Goal: Task Accomplishment & Management: Manage account settings

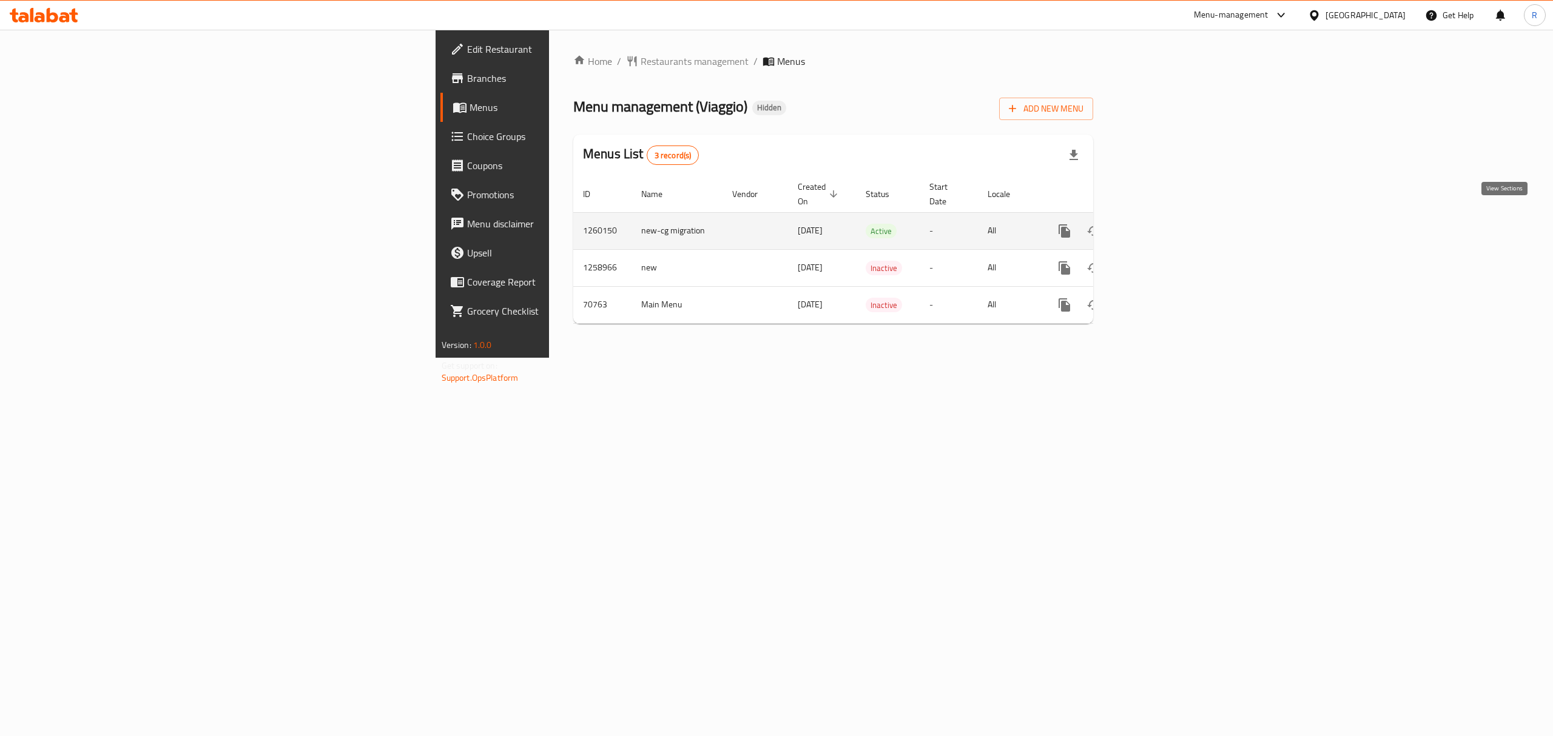
click at [1159, 224] on icon "enhanced table" at bounding box center [1152, 231] width 15 height 15
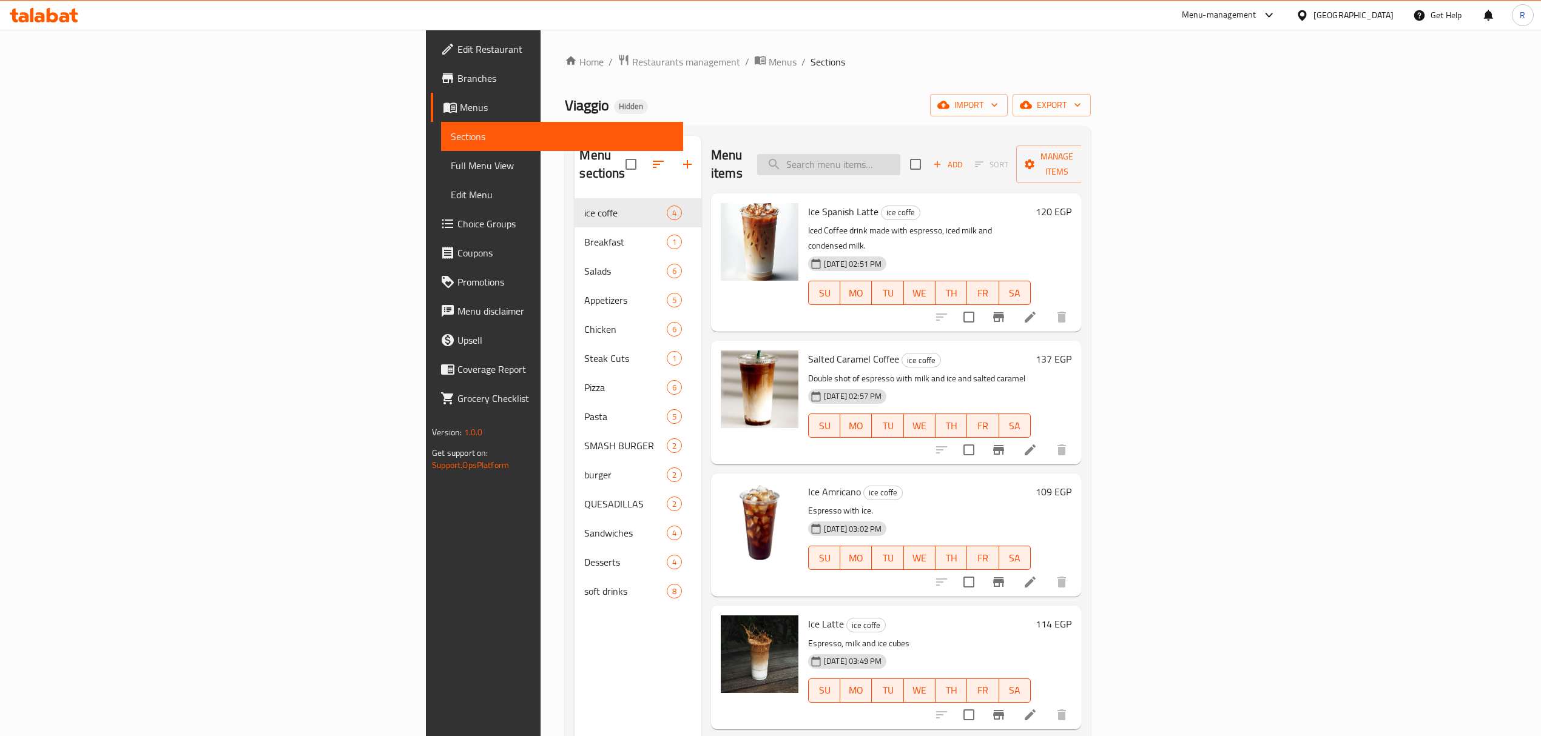
click at [900, 161] on input "search" at bounding box center [828, 164] width 143 height 21
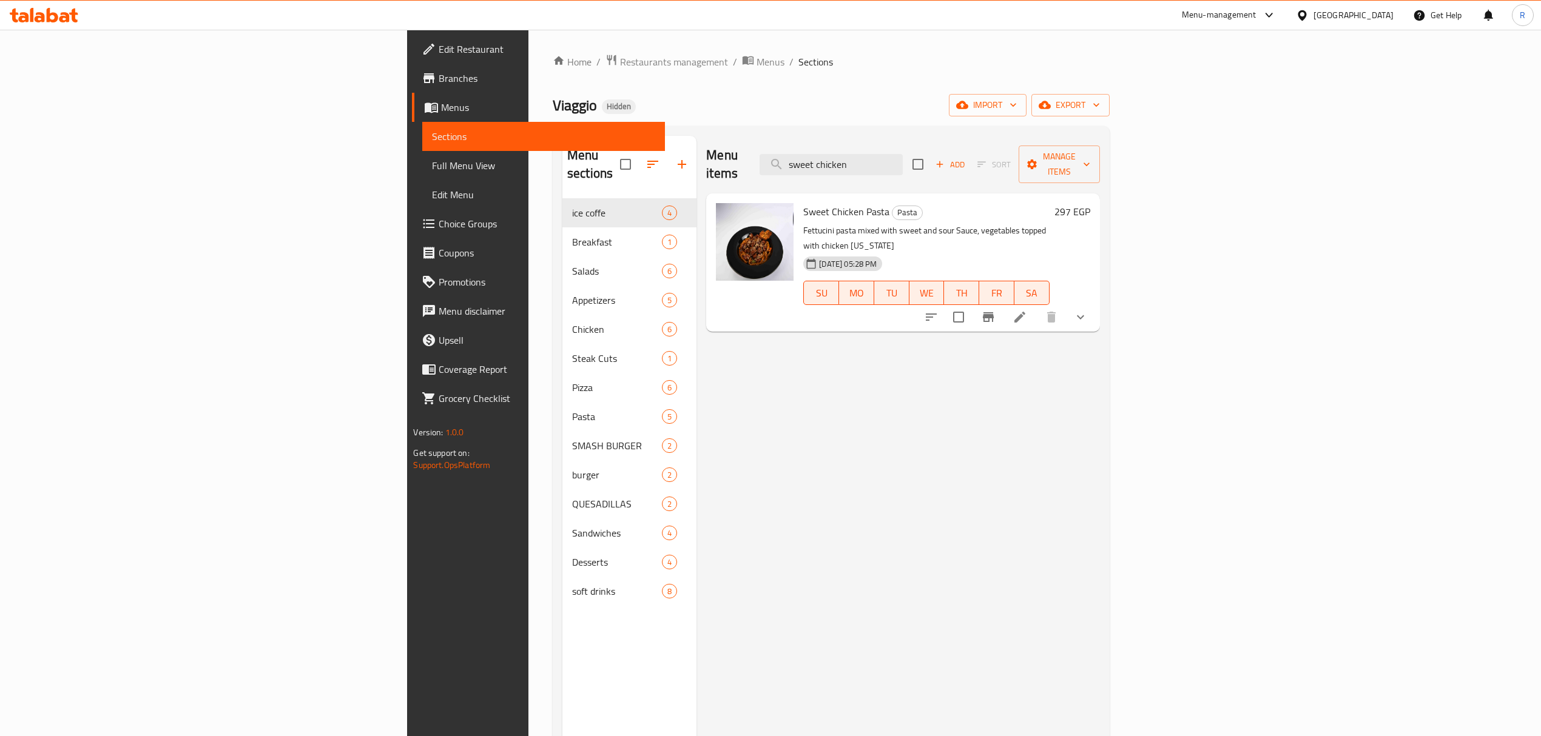
type input "sweet chicken"
click at [1037, 306] on li at bounding box center [1020, 317] width 34 height 22
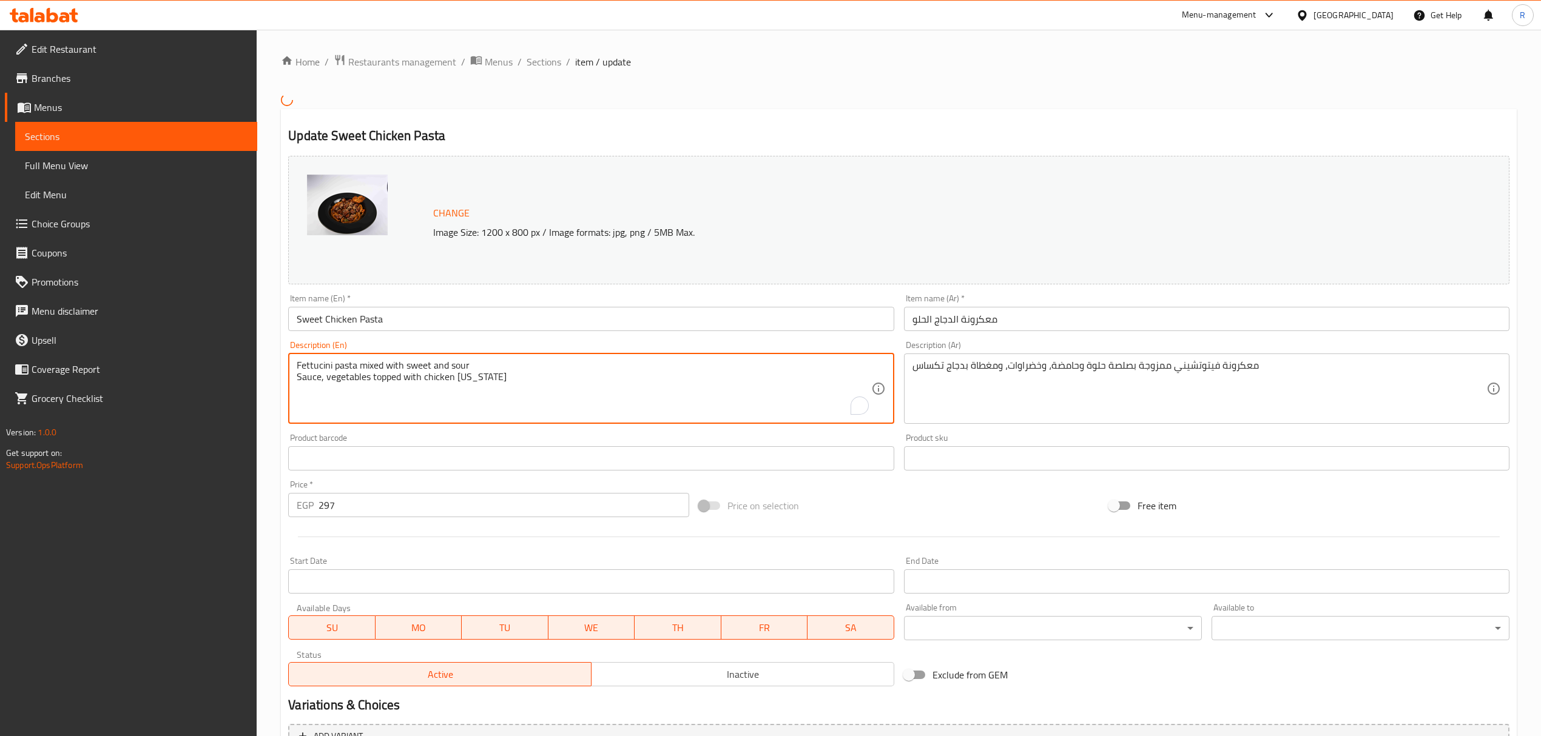
click at [315, 362] on textarea "Fettucini pasta mixed with sweet and sour Sauce, vegetables topped with chicken…" at bounding box center [584, 389] width 574 height 58
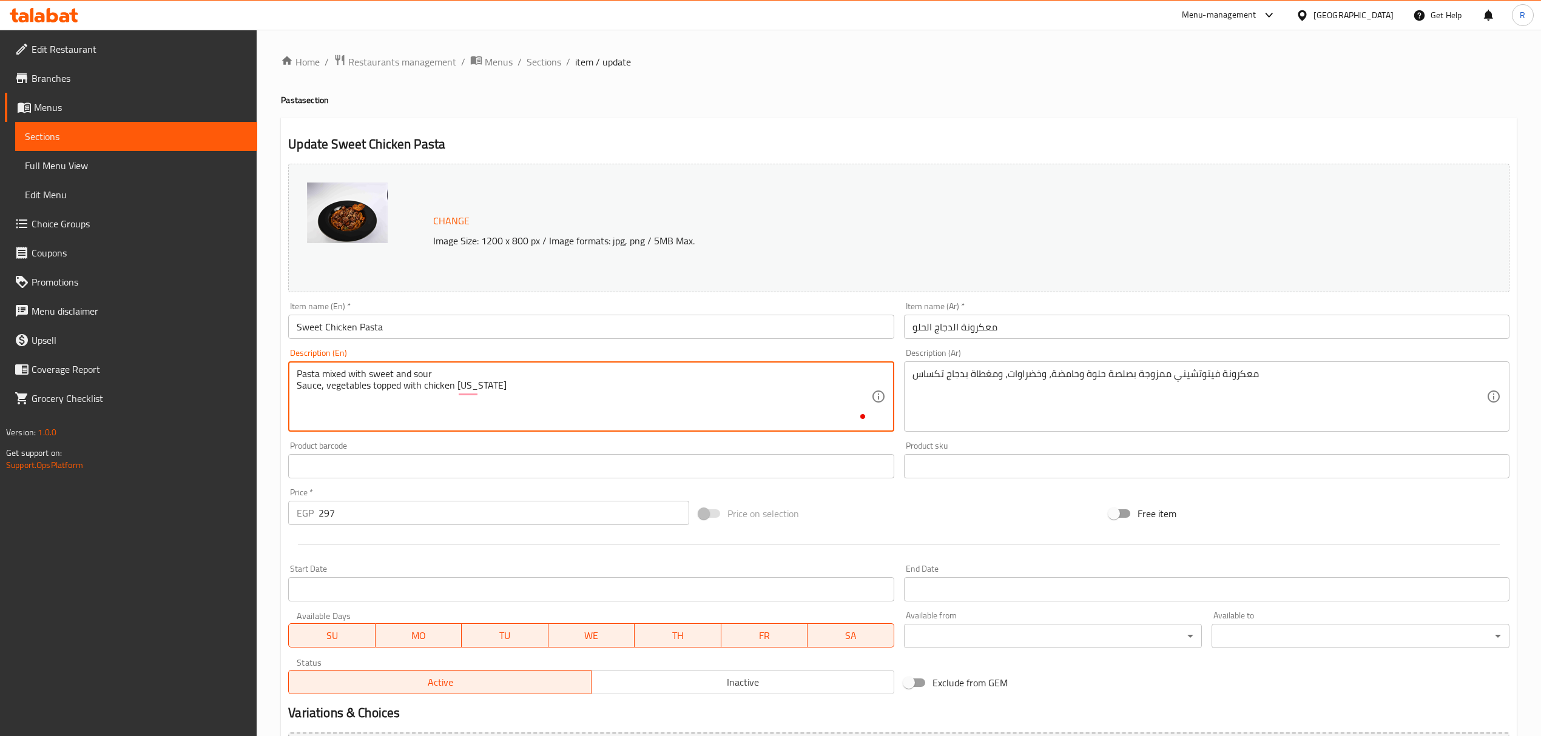
click at [566, 381] on textarea "Pasta mixed with sweet and sour Sauce, vegetables topped with chicken [US_STATE]" at bounding box center [584, 397] width 574 height 58
type textarea "Pasta mixed with sweet and sour Sauce, vegetables topped with chicken [US_STATE]"
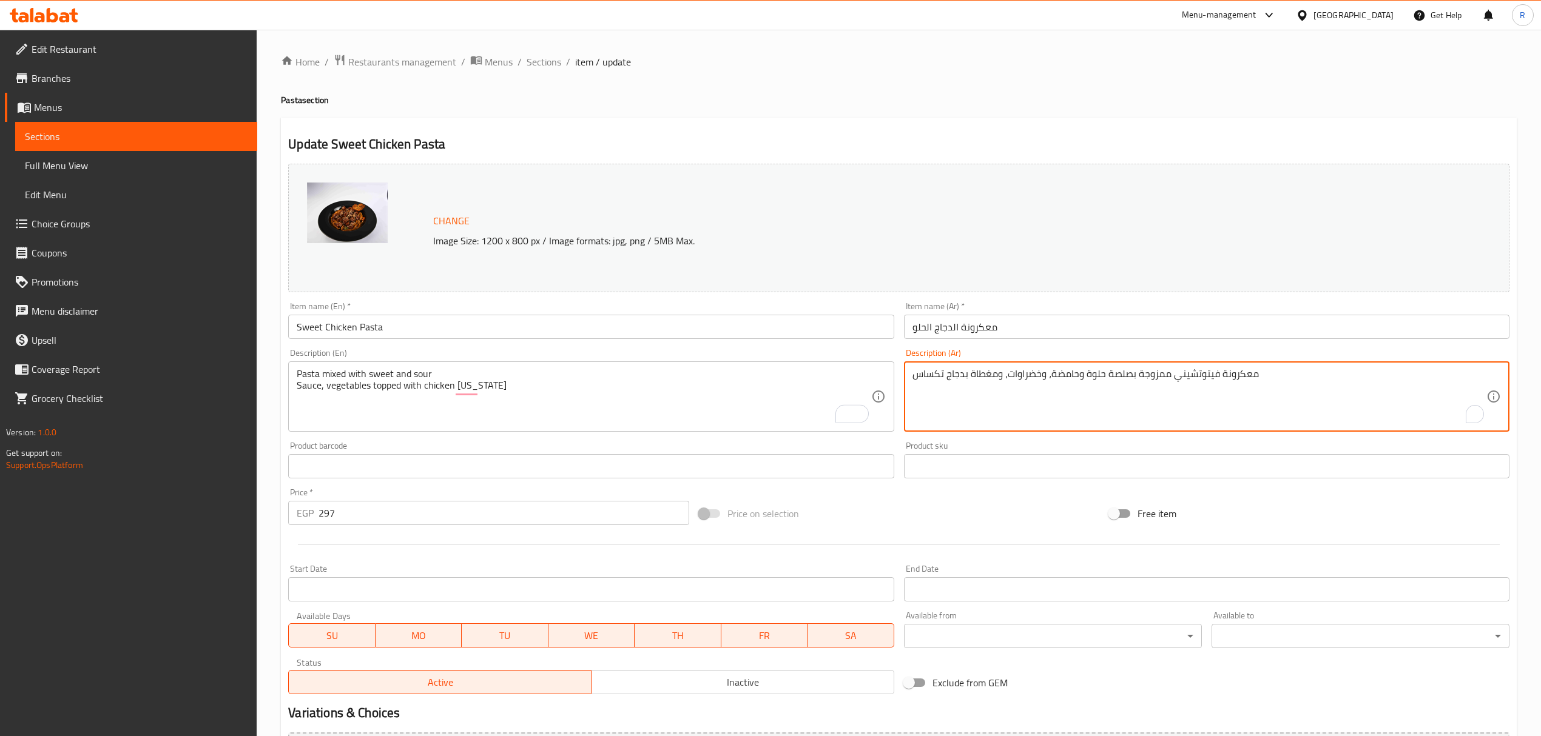
click at [1209, 374] on textarea "معكرونة فيتوتشيني ممزوجة بصلصة حلوة وحامضة، وخضراوات، ومغطاة بدجاج تكساس" at bounding box center [1199, 397] width 574 height 58
type textarea "معكرونة ممزوجة بصلصة حلوة وحامضة، وخضراوات، ومغطاة بدجاج تكساس"
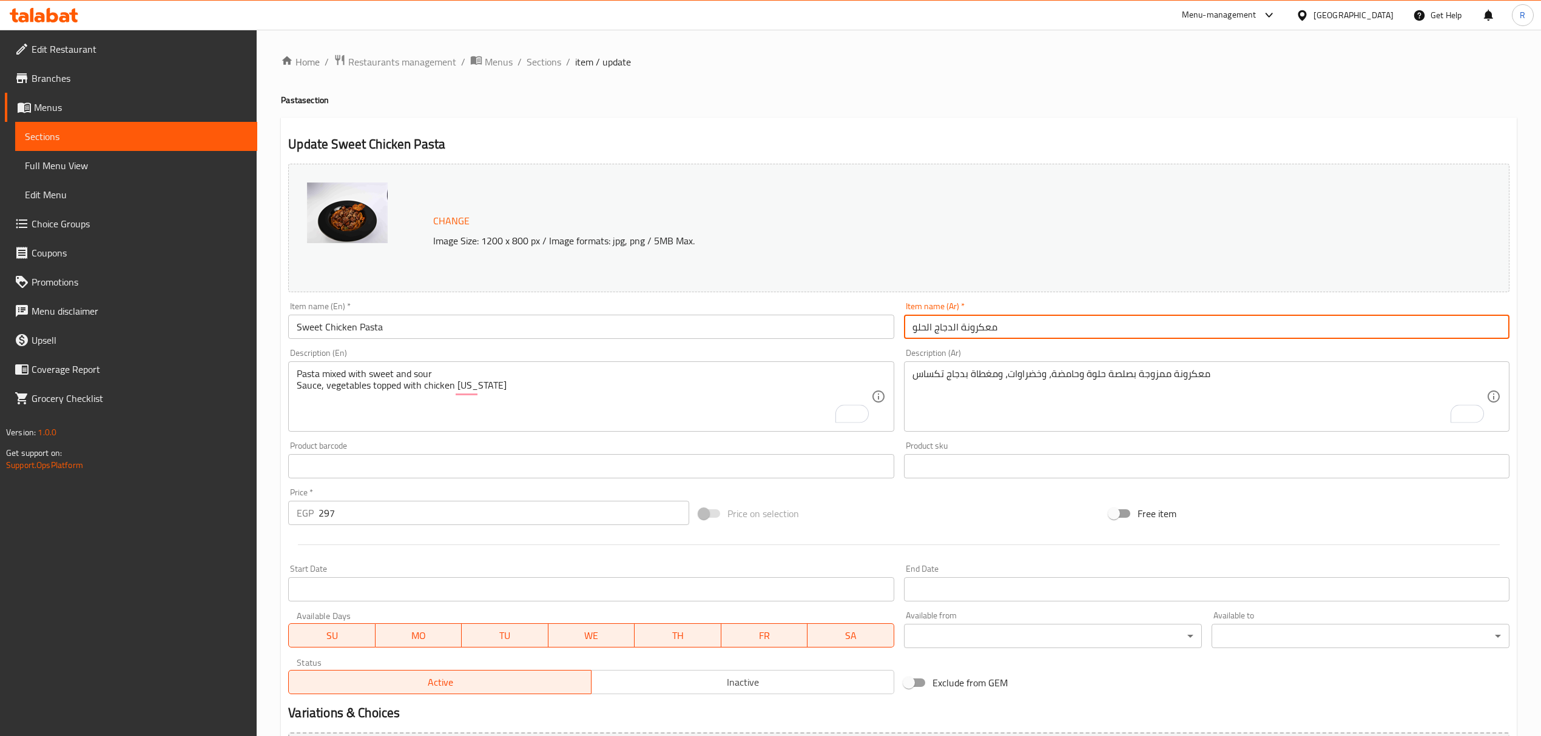
click at [1137, 319] on input "معكرونة الدجاج الحلو" at bounding box center [1206, 327] width 605 height 24
click at [353, 333] on input "Sweet Chicken Pasta" at bounding box center [590, 327] width 605 height 24
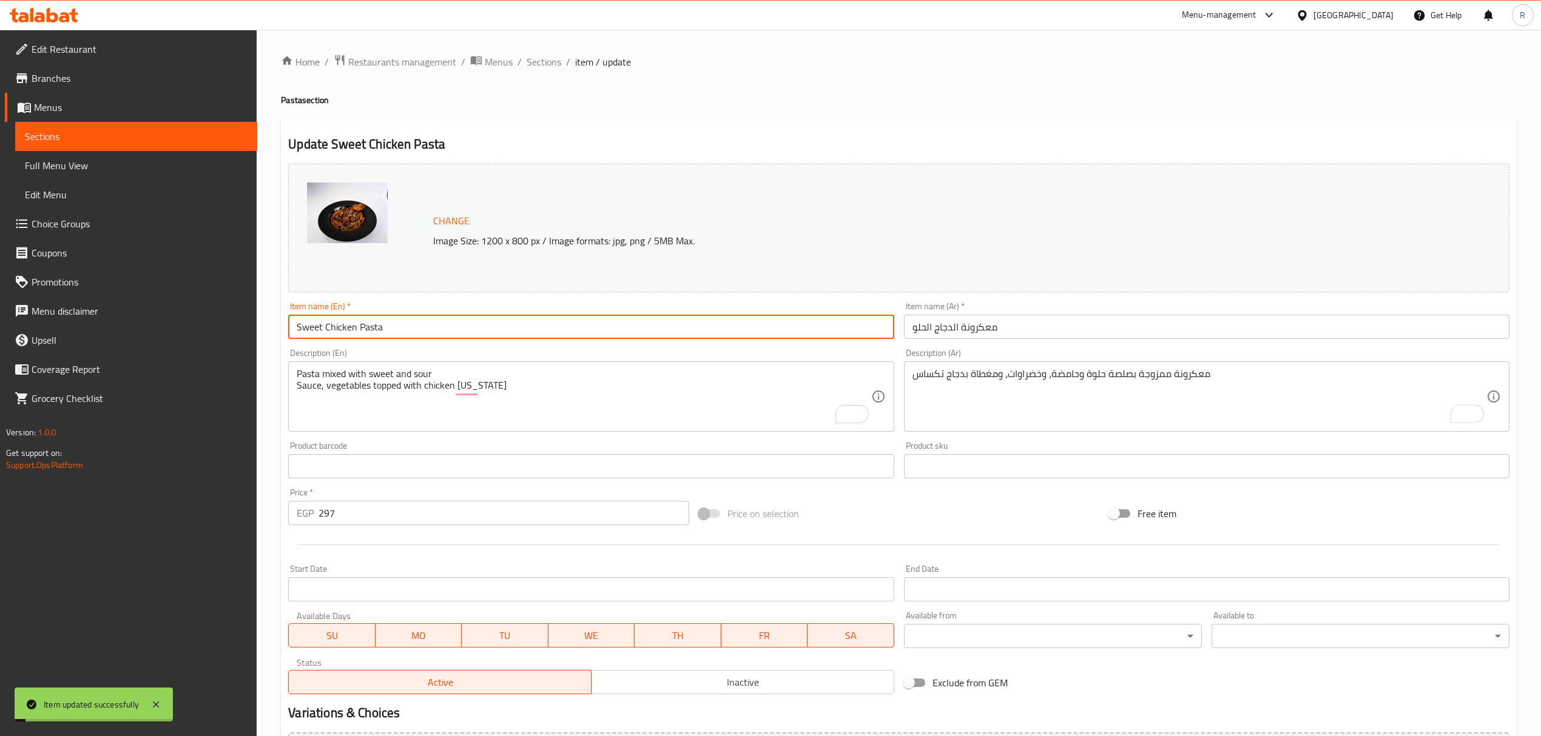
click at [353, 333] on input "Sweet Chicken Pasta" at bounding box center [590, 327] width 605 height 24
click at [40, 161] on span "Full Menu View" at bounding box center [136, 165] width 223 height 15
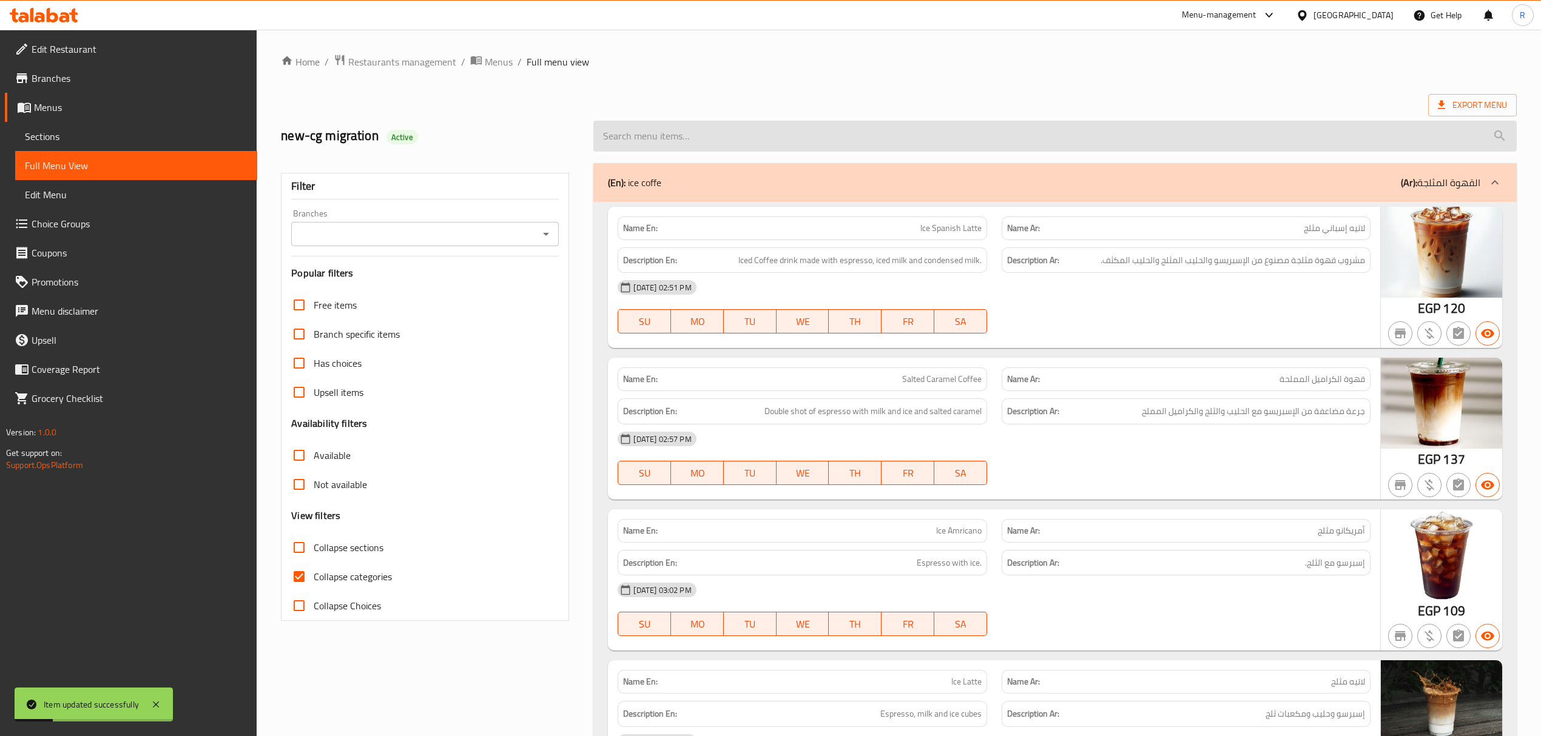
click at [907, 139] on input "search" at bounding box center [1054, 136] width 923 height 31
paste input "Sweet Chicken Pasta"
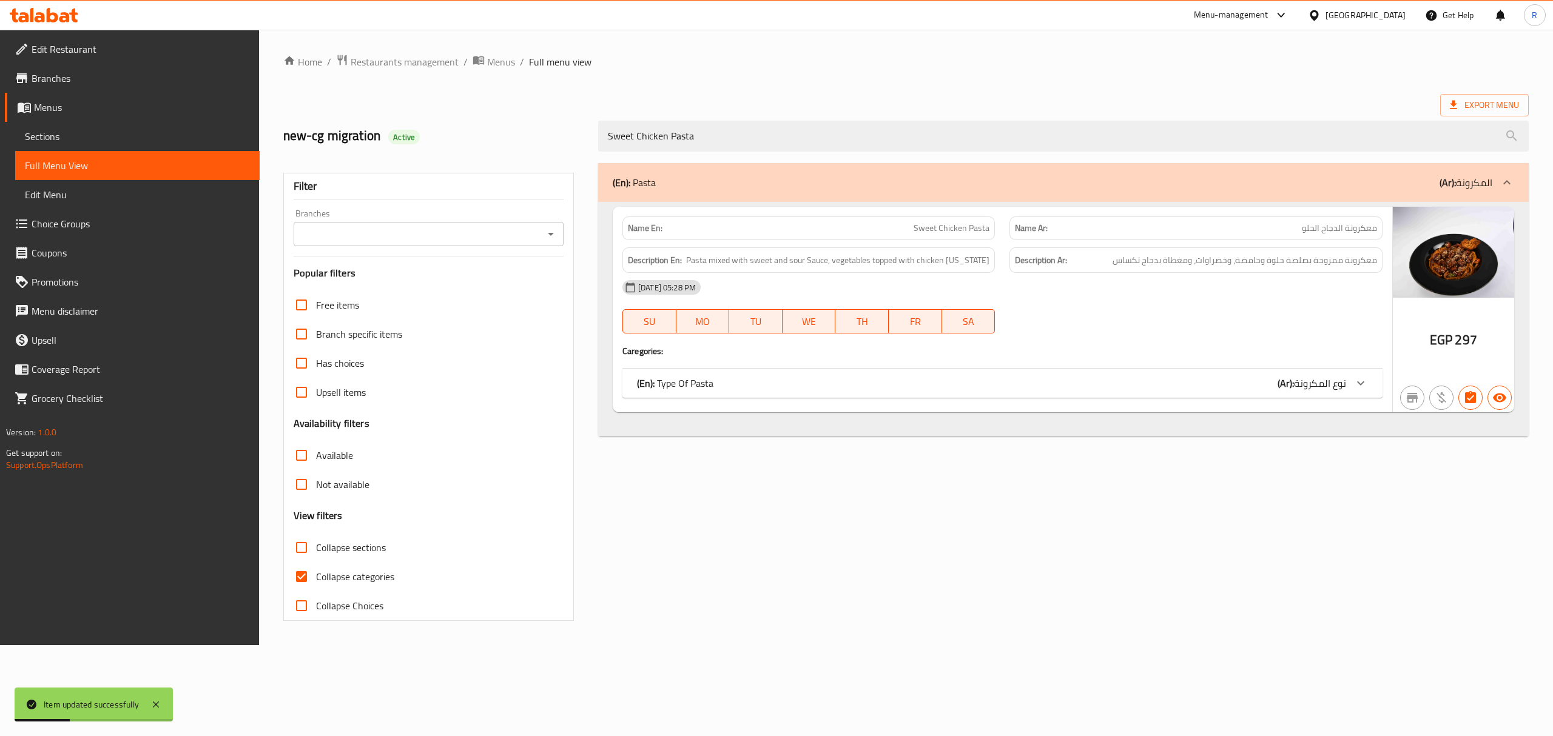
type input "Sweet Chicken Pasta"
click at [806, 383] on div "(En): Type Of Pasta (Ar): نوع المكرونة" at bounding box center [991, 383] width 709 height 15
